Goal: Task Accomplishment & Management: Use online tool/utility

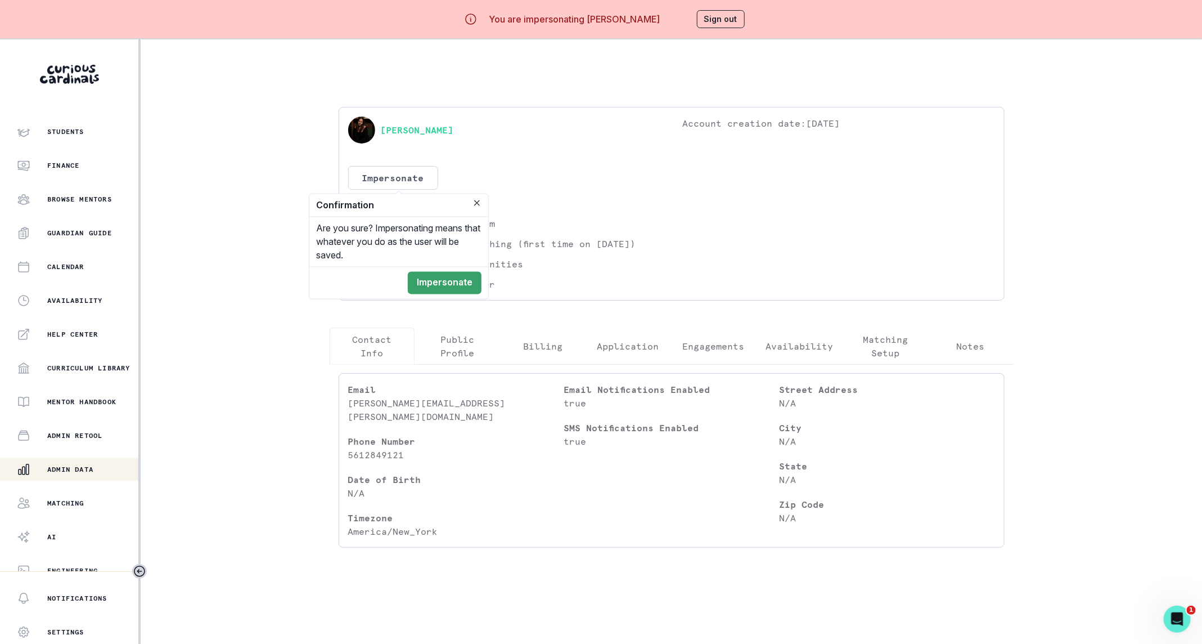
scroll to position [24, 0]
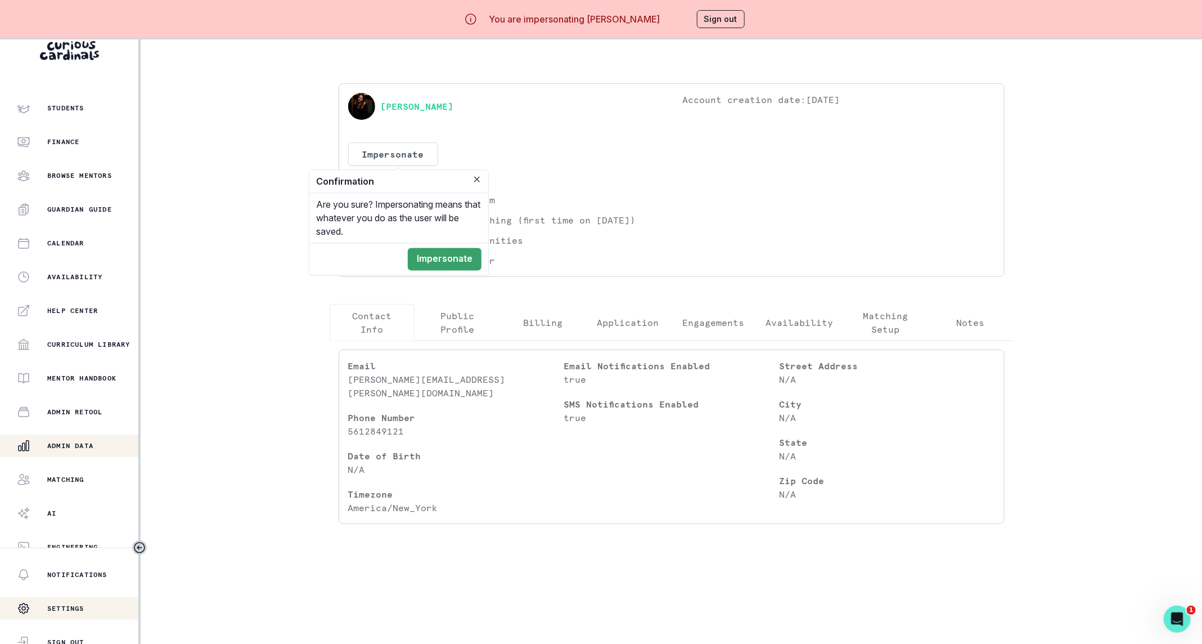
click at [79, 613] on p "Settings" at bounding box center [65, 608] width 37 height 9
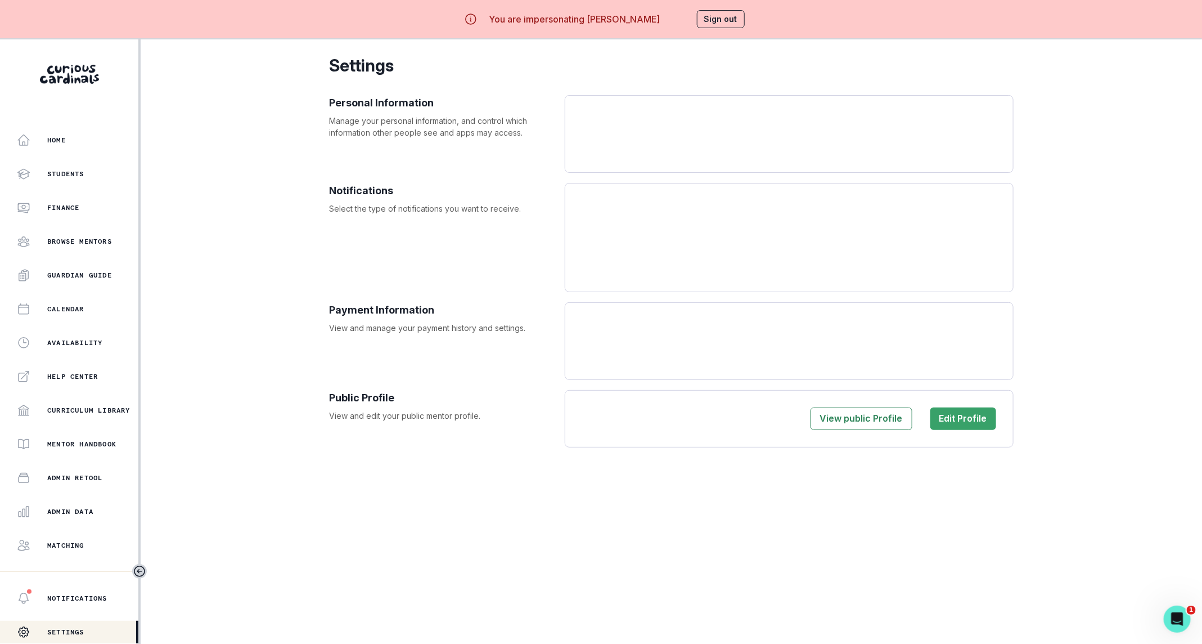
select select "America/New_York"
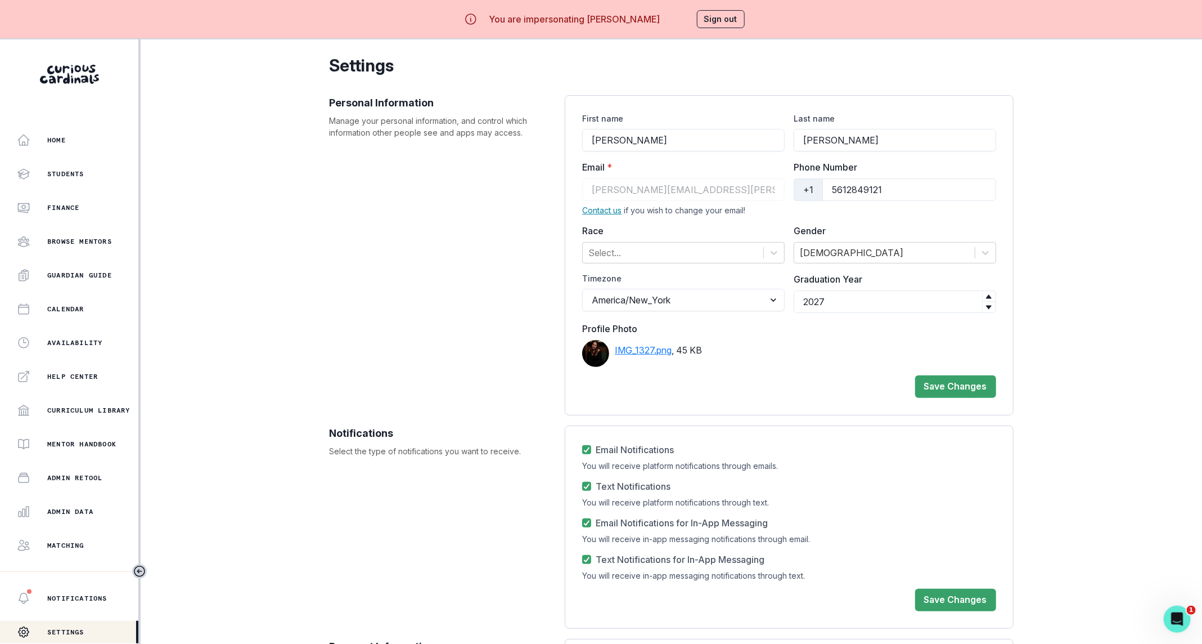
scroll to position [191, 0]
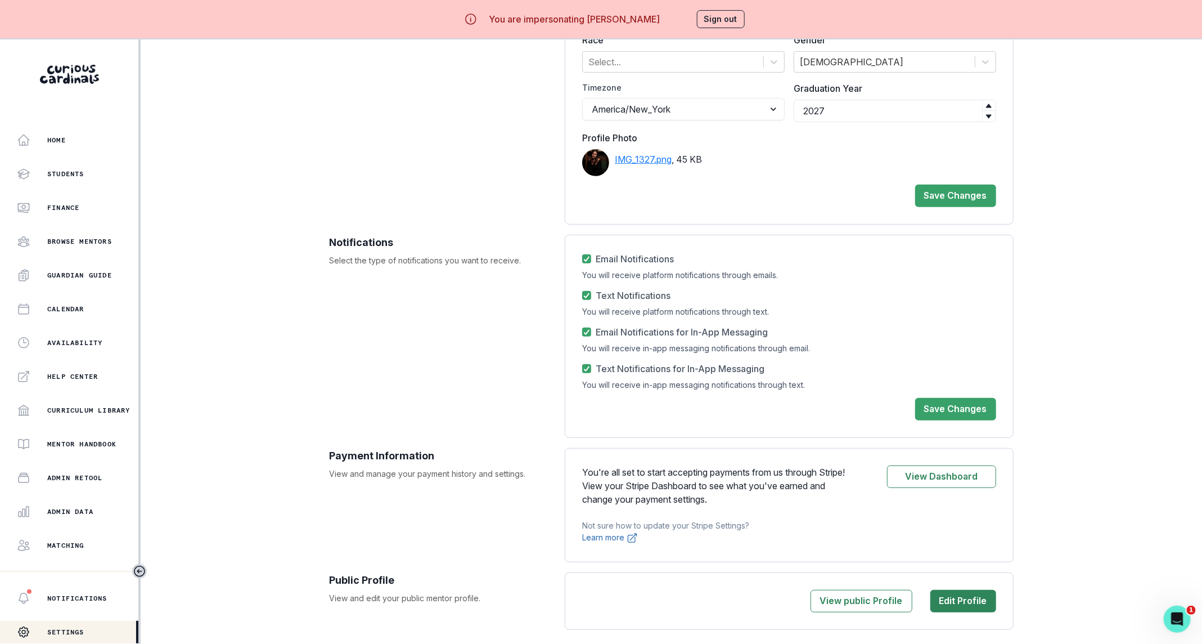
click at [946, 603] on button "Edit Profile" at bounding box center [963, 601] width 66 height 23
click at [77, 510] on p "Admin Data" at bounding box center [70, 511] width 46 height 9
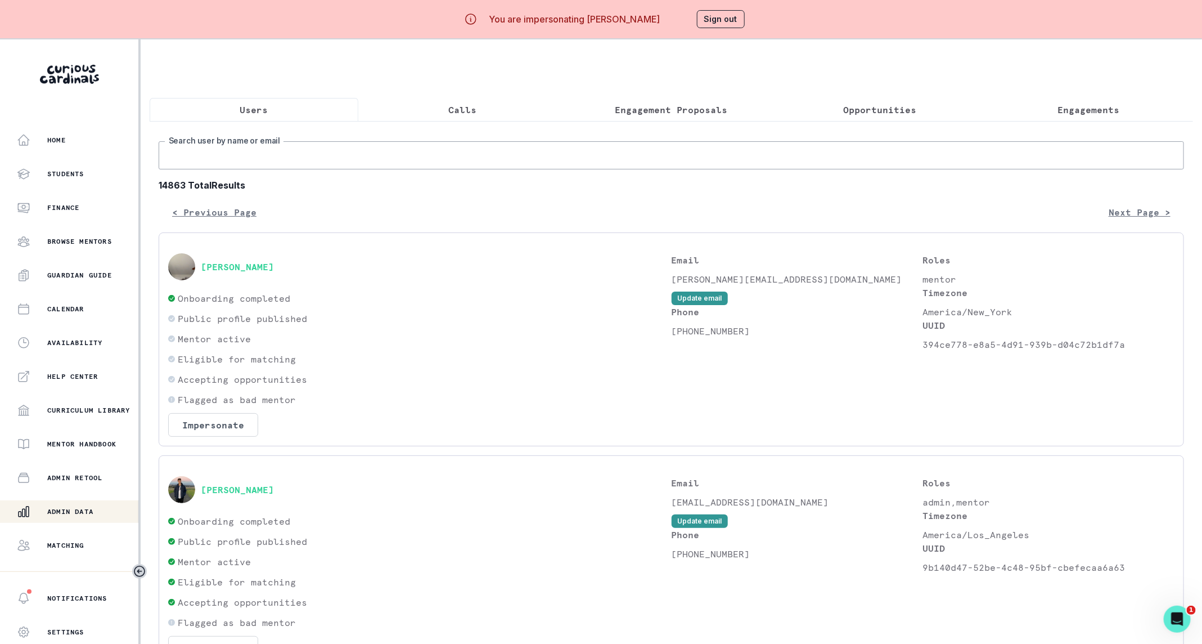
click at [380, 169] on input "Search user by name or email" at bounding box center [672, 155] width 1026 height 28
paste input "[PERSON_NAME]"
type input "[PERSON_NAME]"
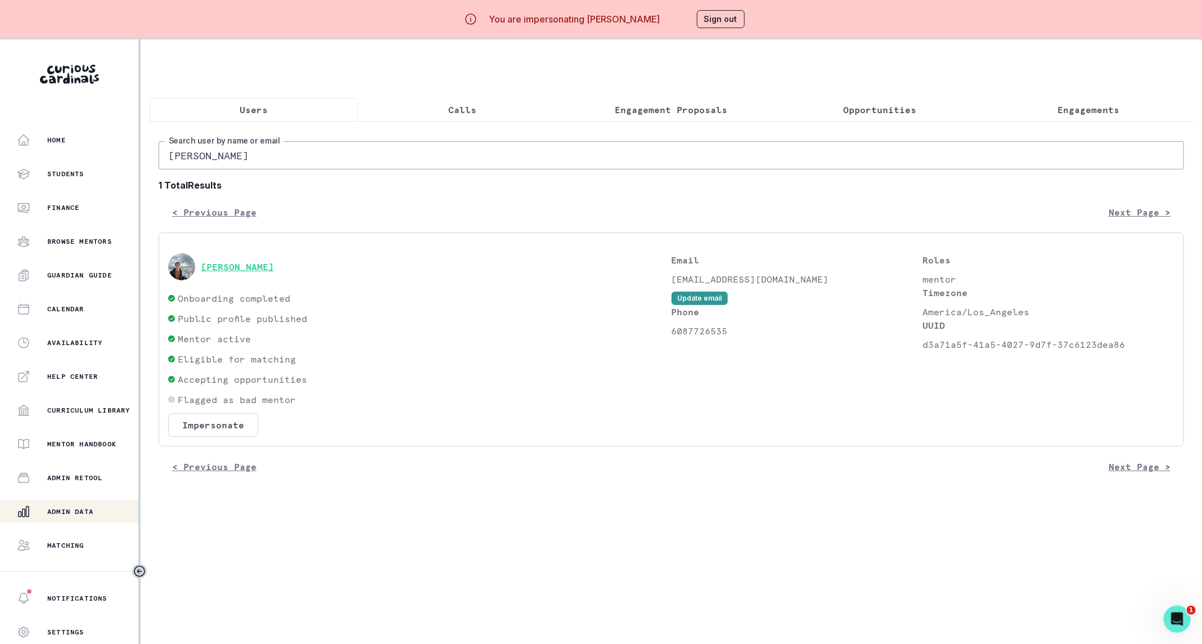
click at [246, 272] on button "[PERSON_NAME]" at bounding box center [237, 266] width 73 height 11
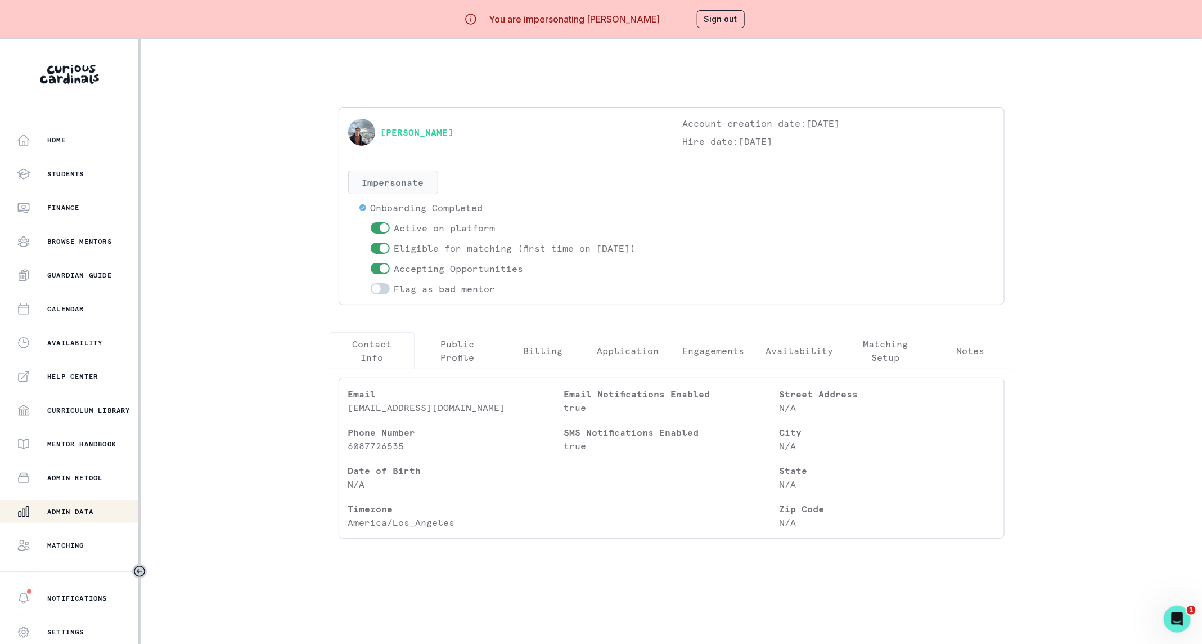
click at [409, 174] on button "Impersonate" at bounding box center [393, 182] width 90 height 24
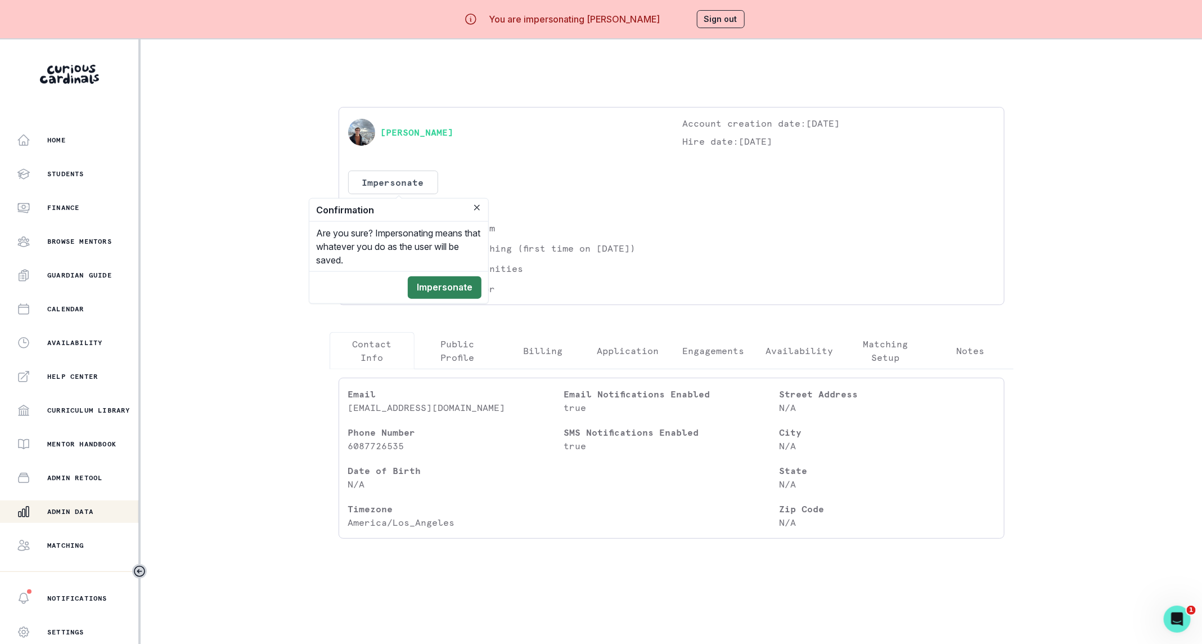
click at [438, 284] on button "Impersonate" at bounding box center [445, 287] width 74 height 23
